Goal: Task Accomplishment & Management: Use online tool/utility

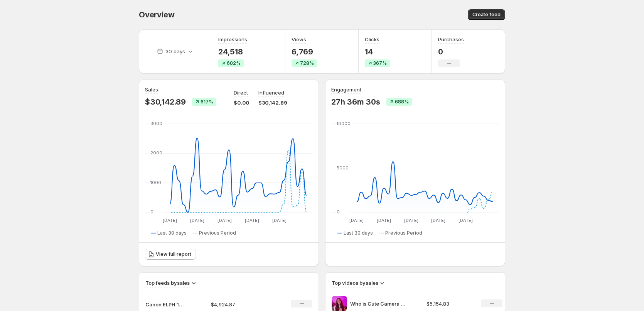
click at [65, 82] on body "Home Feeds Videos Subscription Settings Overview. This page is ready Overview C…" at bounding box center [322, 155] width 644 height 311
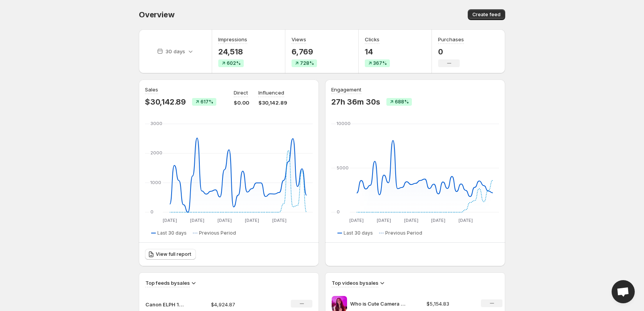
click at [66, 81] on body "Home Feeds Videos Subscription Settings Overview. This page is ready Overview C…" at bounding box center [322, 155] width 644 height 311
click at [486, 13] on span "Create feed" at bounding box center [487, 15] width 28 height 6
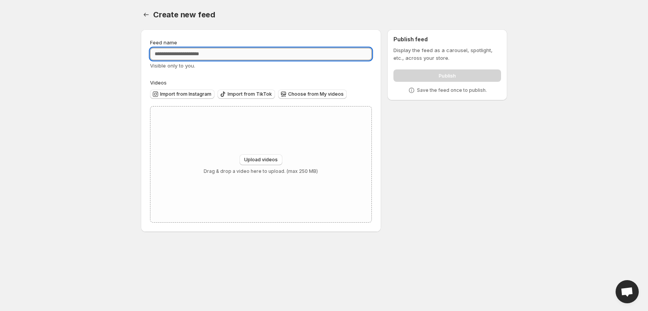
click at [196, 55] on input "Feed name" at bounding box center [261, 54] width 222 height 12
click at [171, 54] on input "**********" at bounding box center [261, 54] width 222 height 12
type input "**********"
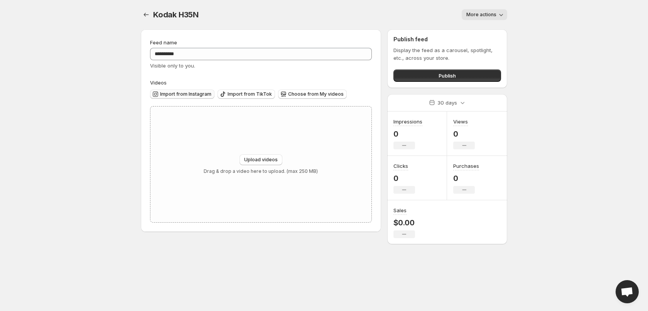
click at [180, 93] on span "Import from Instagram" at bounding box center [185, 94] width 51 height 6
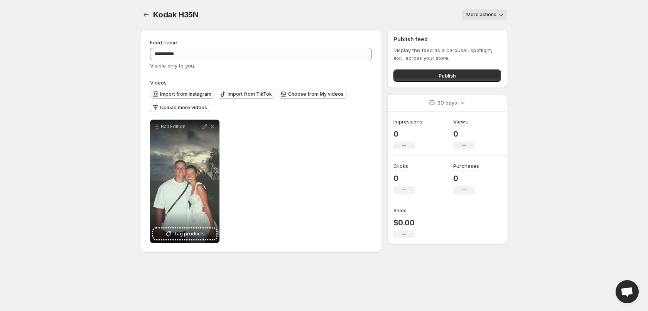
click at [198, 91] on button "Import from Instagram" at bounding box center [182, 94] width 64 height 9
click at [181, 90] on button "Import from Instagram" at bounding box center [182, 94] width 64 height 9
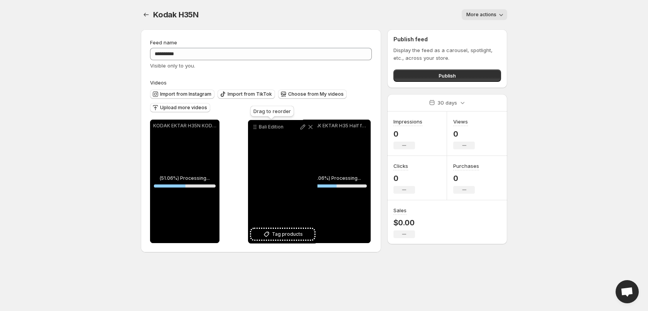
drag, startPoint x: 307, startPoint y: 126, endPoint x: 253, endPoint y: 126, distance: 53.6
click at [253, 126] on icon at bounding box center [255, 127] width 8 height 8
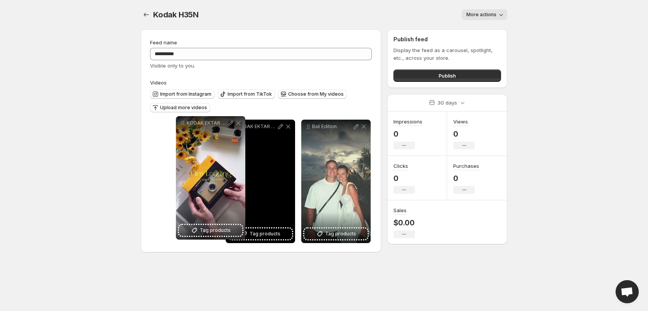
drag, startPoint x: 307, startPoint y: 128, endPoint x: 164, endPoint y: 123, distance: 144.0
click at [182, 124] on icon at bounding box center [182, 124] width 1 height 1
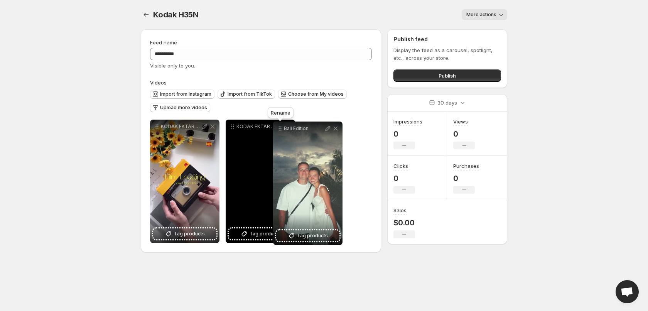
drag, startPoint x: 295, startPoint y: 127, endPoint x: 260, endPoint y: 129, distance: 35.2
click at [276, 129] on icon at bounding box center [280, 129] width 8 height 8
